Goal: Obtain resource: Obtain resource

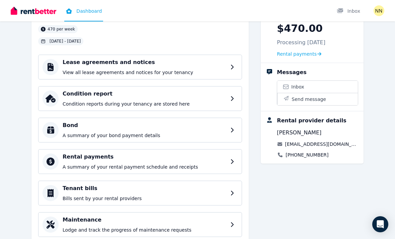
scroll to position [55, 0]
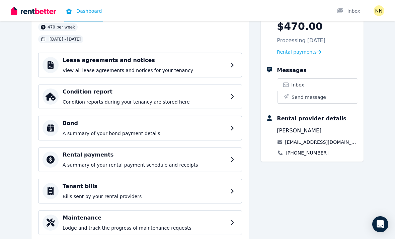
click at [58, 64] on div at bounding box center [51, 65] width 16 height 16
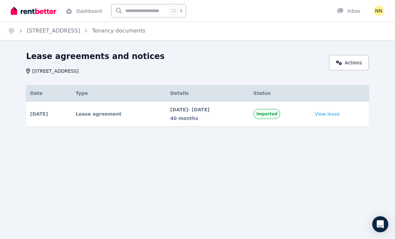
click at [336, 113] on link "View lease" at bounding box center [327, 113] width 25 height 7
click at [45, 31] on link "[STREET_ADDRESS]" at bounding box center [53, 30] width 53 height 6
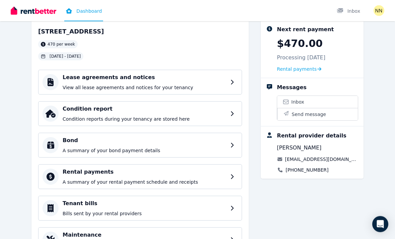
scroll to position [42, 0]
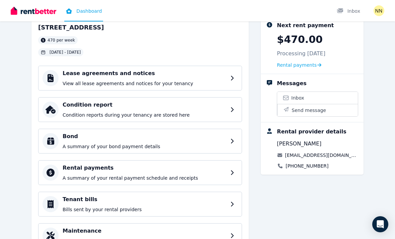
click at [68, 231] on h4 "Maintenance" at bounding box center [145, 231] width 164 height 8
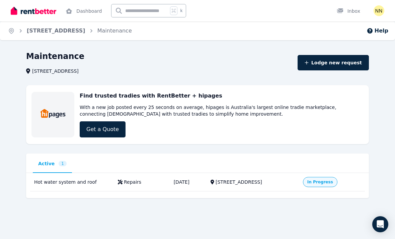
click at [51, 182] on div "Hot water system and roof" at bounding box center [72, 181] width 76 height 7
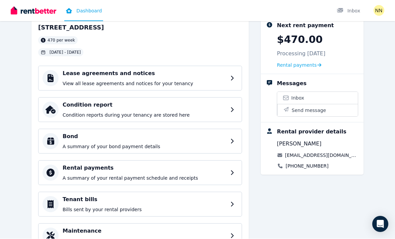
scroll to position [42, 0]
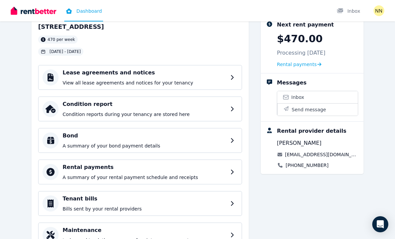
scroll to position [55, 0]
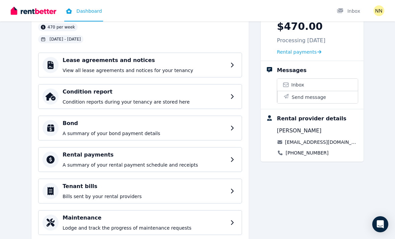
click at [116, 68] on p "View all lease agreements and notices for your tenancy" at bounding box center [145, 70] width 164 height 7
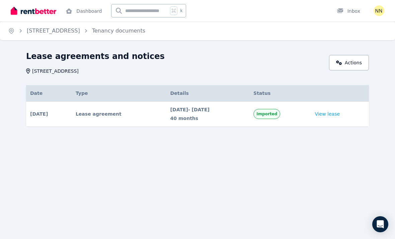
click at [274, 113] on link "View lease" at bounding box center [327, 113] width 25 height 7
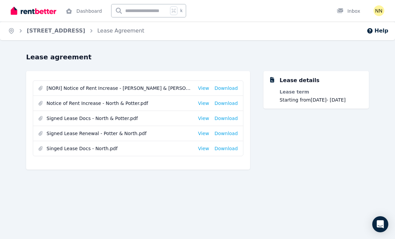
click at [206, 85] on link "View" at bounding box center [203, 88] width 11 height 7
click at [44, 33] on link "[STREET_ADDRESS]" at bounding box center [56, 30] width 59 height 6
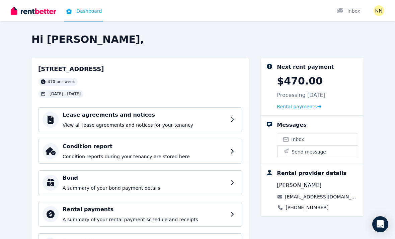
click at [191, 126] on p "View all lease agreements and notices for your tenancy" at bounding box center [145, 125] width 164 height 7
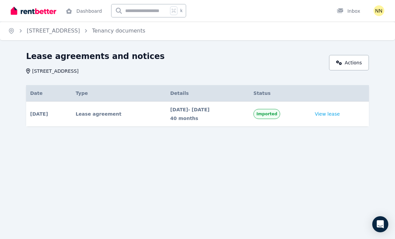
click at [339, 111] on link "View lease" at bounding box center [327, 113] width 25 height 7
